Goal: Information Seeking & Learning: Learn about a topic

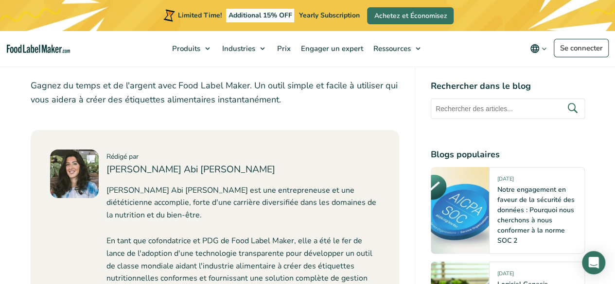
scroll to position [1561, 0]
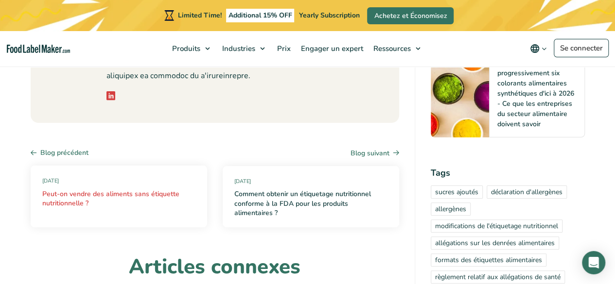
click at [151, 190] on link "Peut-on vendre des aliments sans étiquette nutritionnelle ?" at bounding box center [118, 199] width 153 height 19
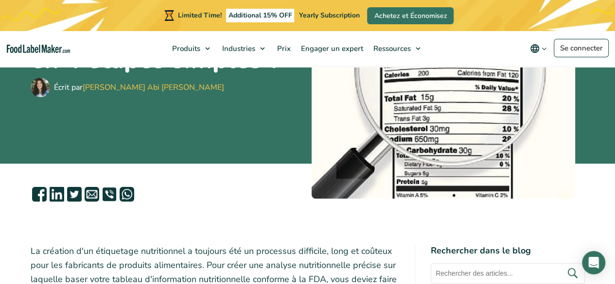
scroll to position [0, 0]
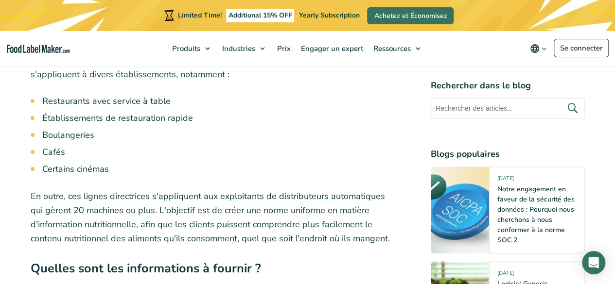
scroll to position [2381, 0]
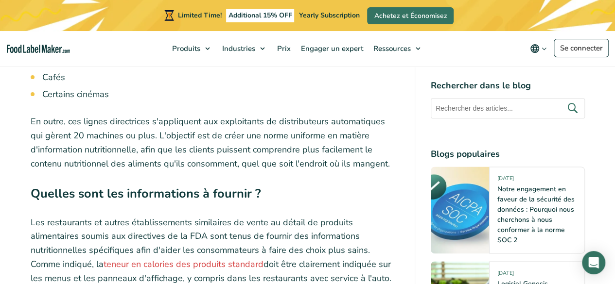
drag, startPoint x: 612, startPoint y: 147, endPoint x: 617, endPoint y: 160, distance: 14.0
click at [614, 160] on html "Limited Time! Additional 15% OFF Yearly Subscription Achetez et Économisez Prod…" at bounding box center [307, 16] width 615 height 4794
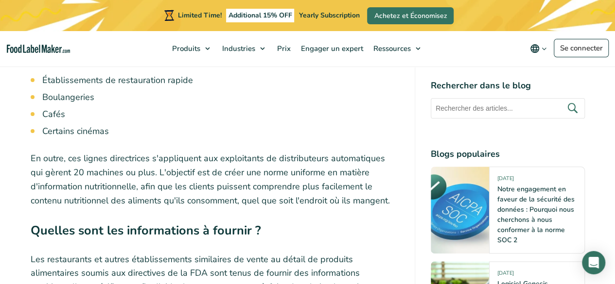
scroll to position [0, 0]
